Goal: Information Seeking & Learning: Learn about a topic

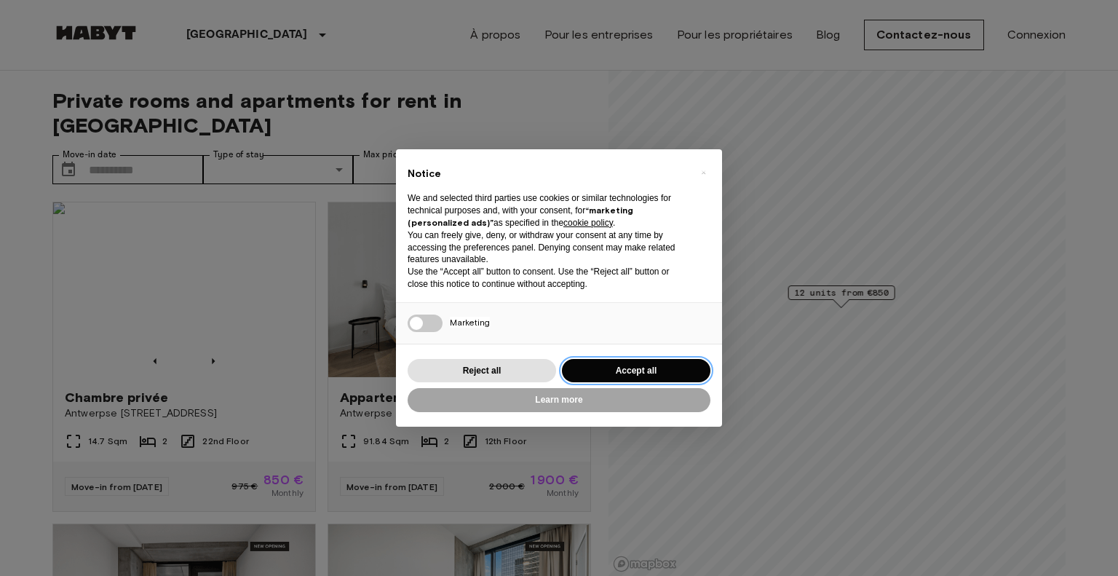
click at [635, 381] on button "Accept all" at bounding box center [636, 371] width 148 height 24
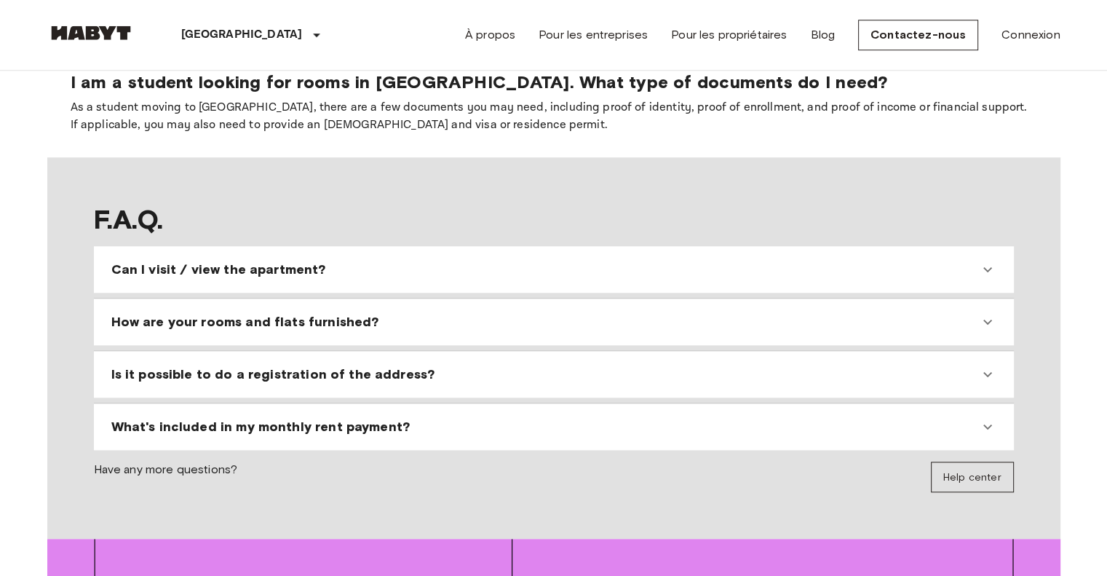
scroll to position [1345, 0]
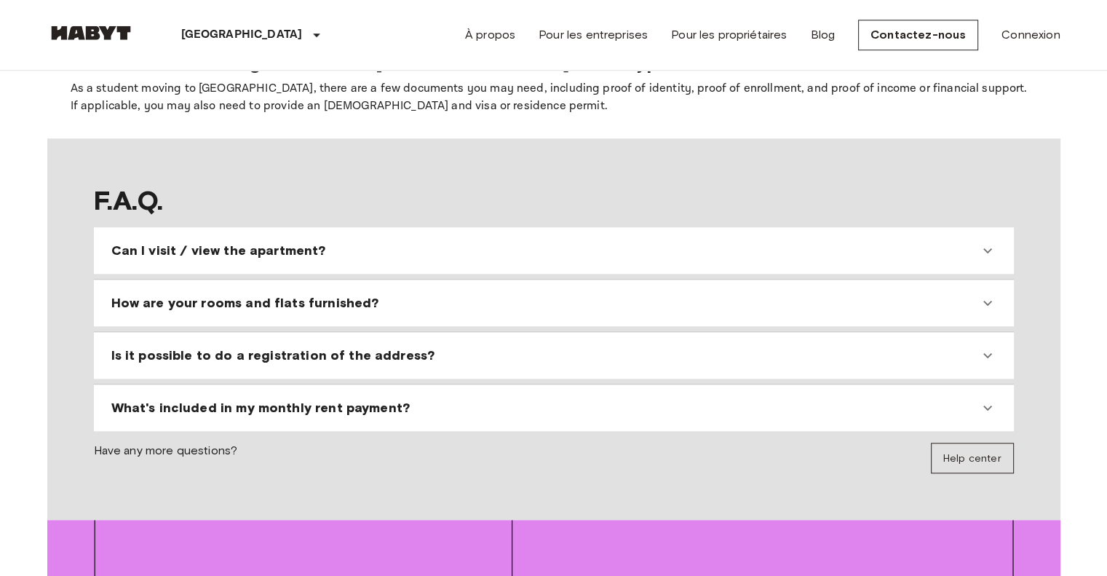
click at [991, 242] on icon at bounding box center [987, 250] width 17 height 17
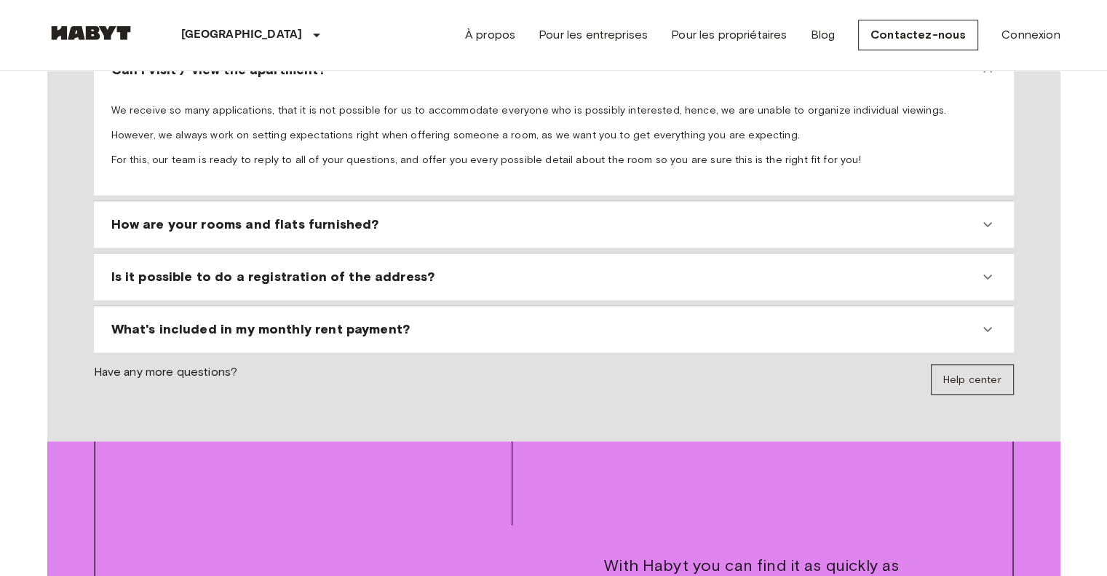
scroll to position [1542, 0]
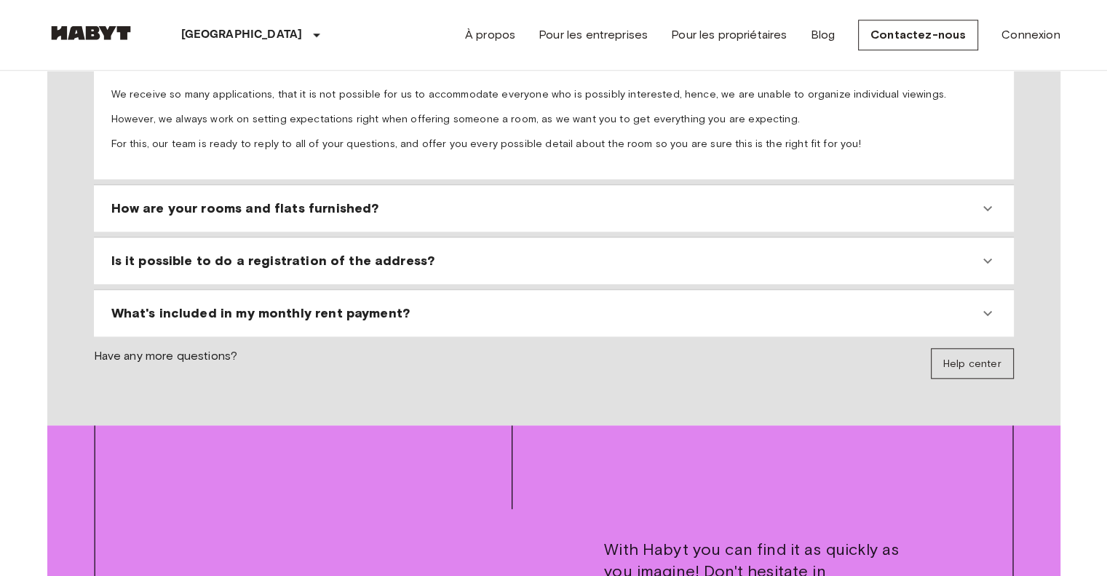
click at [981, 252] on icon at bounding box center [987, 260] width 17 height 17
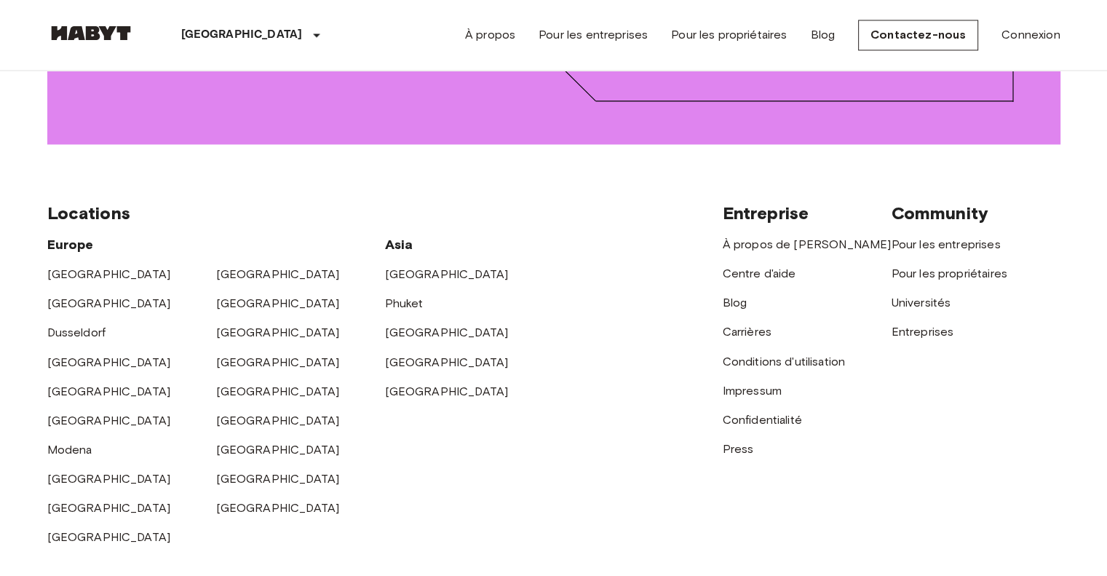
scroll to position [2415, 0]
